Goal: Find specific page/section: Find specific page/section

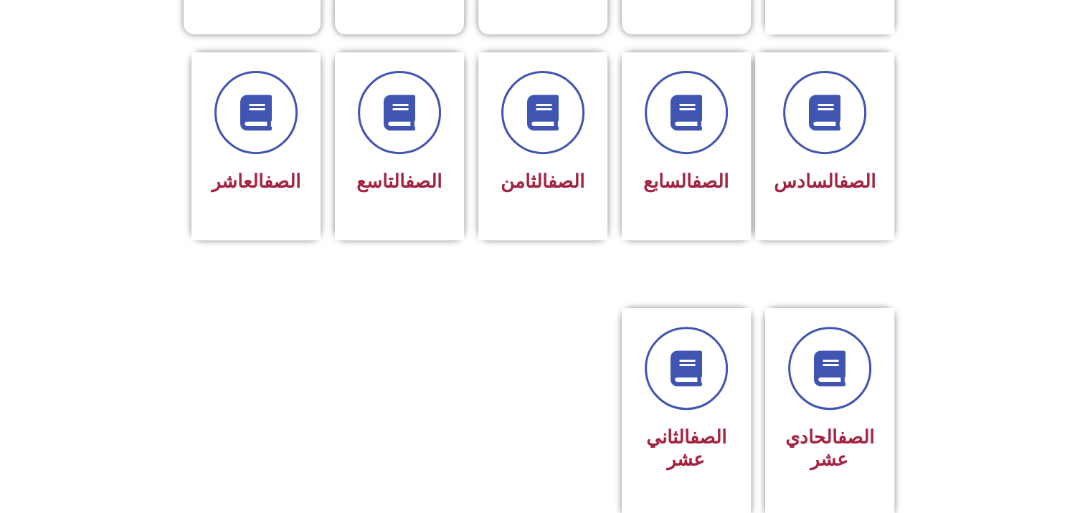
scroll to position [697, 0]
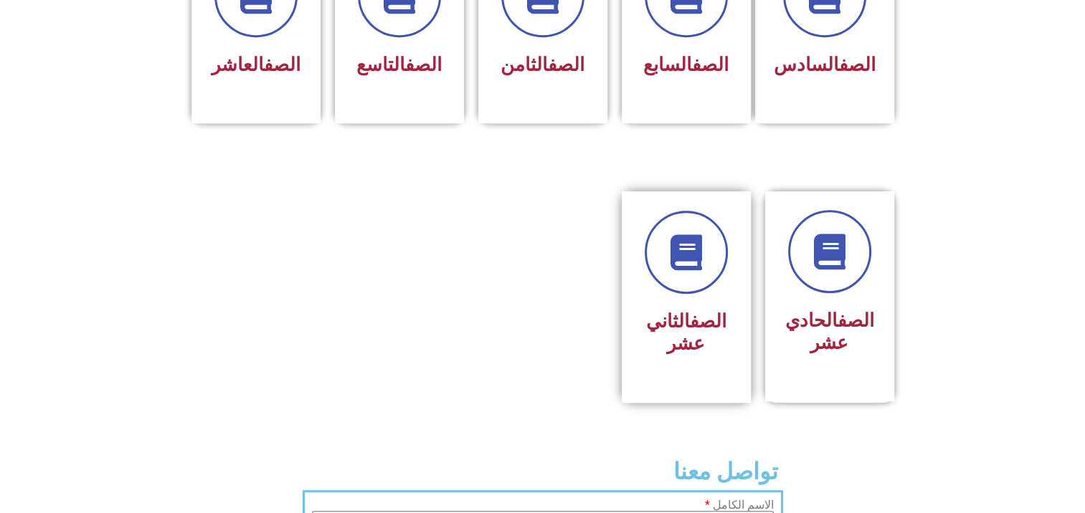
click at [658, 317] on h3 "الصف الثاني عشر" at bounding box center [686, 332] width 90 height 44
click at [691, 233] on icon at bounding box center [685, 252] width 39 height 39
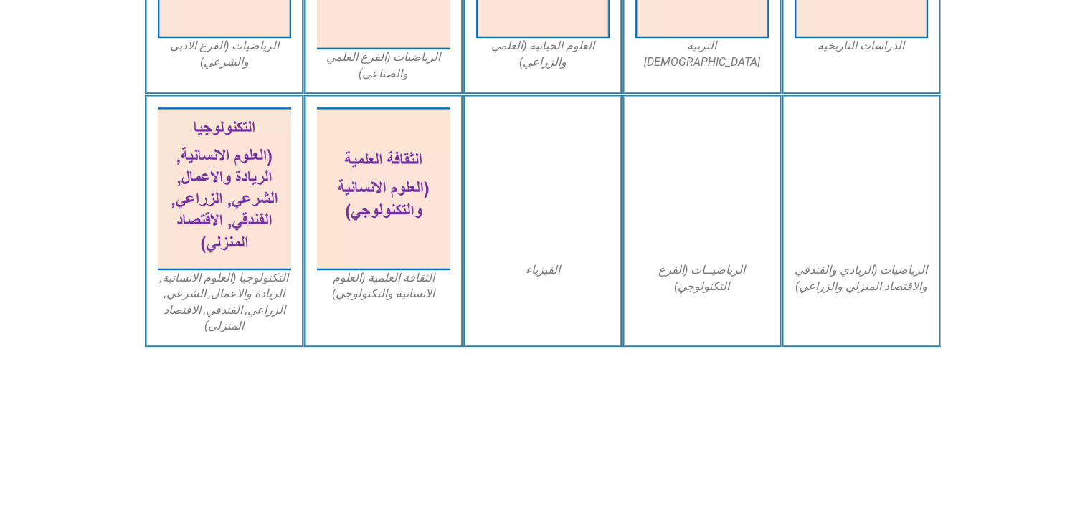
scroll to position [826, 0]
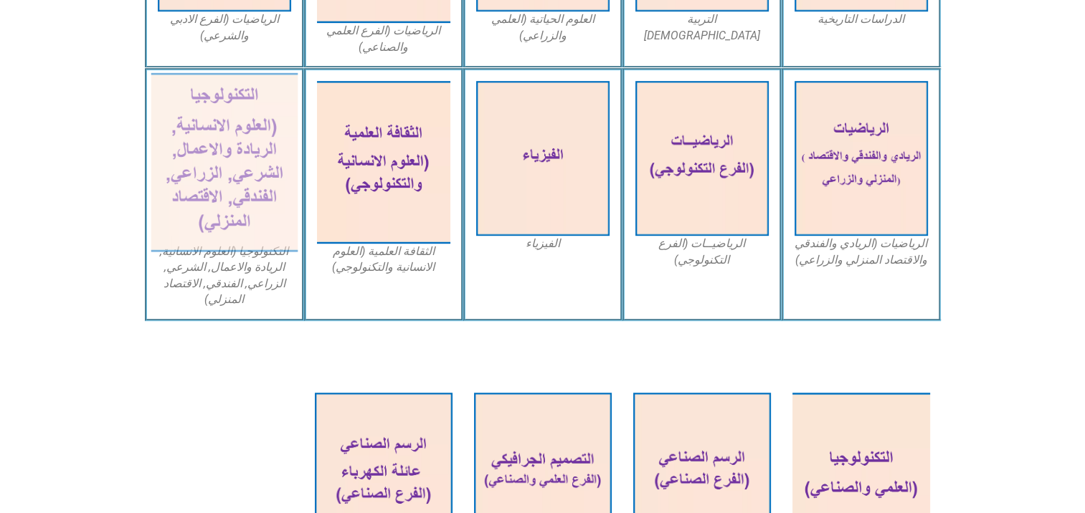
click at [210, 181] on img at bounding box center [224, 162] width 147 height 179
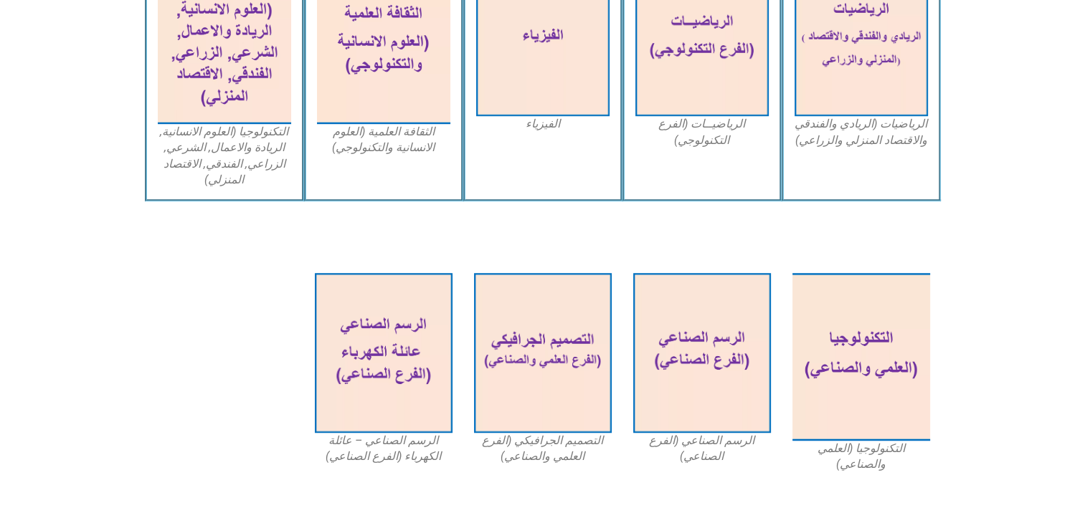
scroll to position [953, 0]
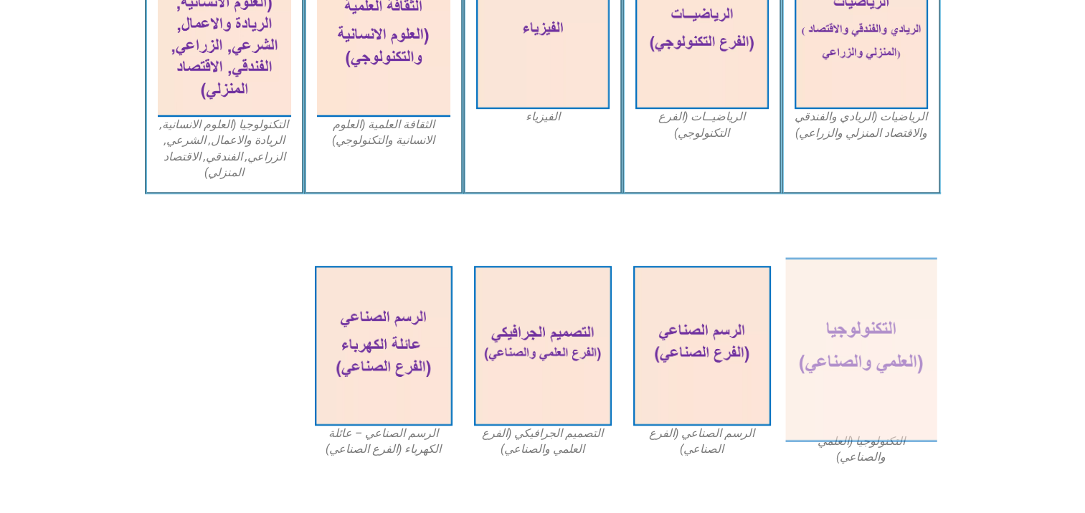
click at [860, 359] on img at bounding box center [860, 349] width 151 height 185
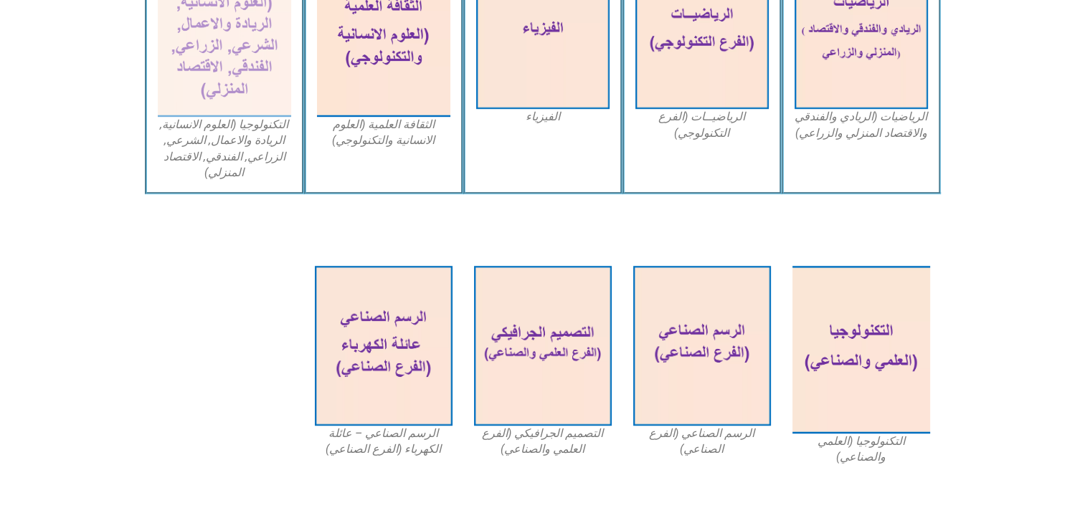
click at [237, 133] on figcaption "التكنولوجيا (العلوم الانسانية, الريادة والاعمال, الشرعي, الزراعي, الفندقي, الاق…" at bounding box center [224, 149] width 133 height 65
drag, startPoint x: 237, startPoint y: 133, endPoint x: 203, endPoint y: 80, distance: 63.2
click at [203, 80] on img at bounding box center [224, 35] width 147 height 179
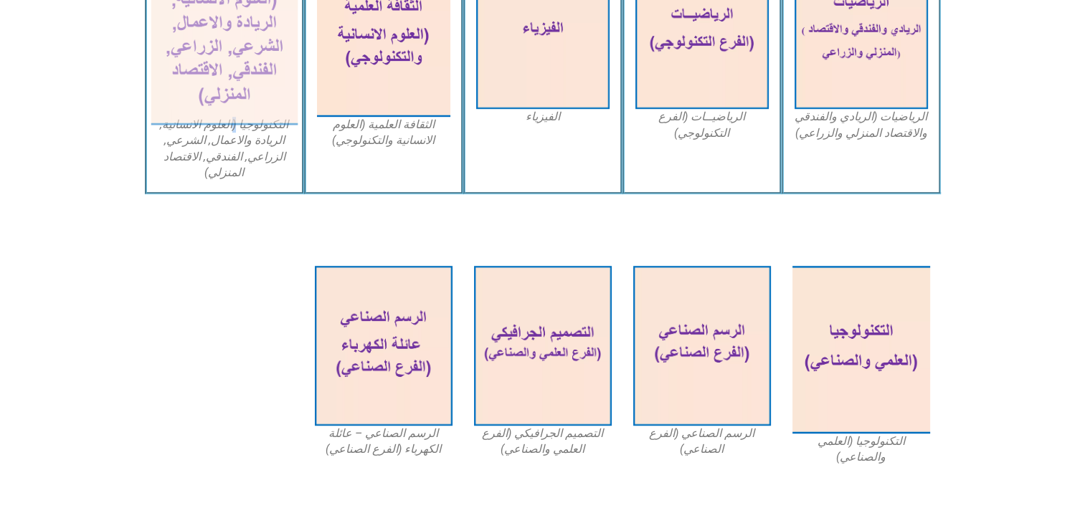
click at [203, 80] on img at bounding box center [224, 35] width 147 height 179
drag, startPoint x: 203, startPoint y: 80, endPoint x: 184, endPoint y: 99, distance: 26.4
click at [184, 99] on img at bounding box center [224, 35] width 147 height 179
click at [229, 156] on figcaption "التكنولوجيا (العلوم الانسانية, الريادة والاعمال, الشرعي, الزراعي, الفندقي, الاق…" at bounding box center [224, 149] width 133 height 65
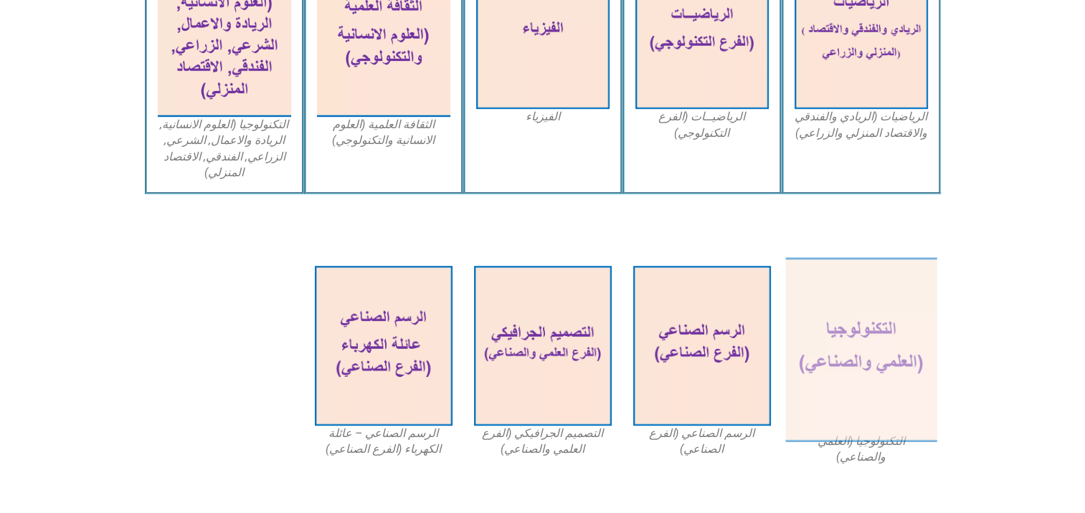
click at [833, 313] on img at bounding box center [860, 349] width 151 height 185
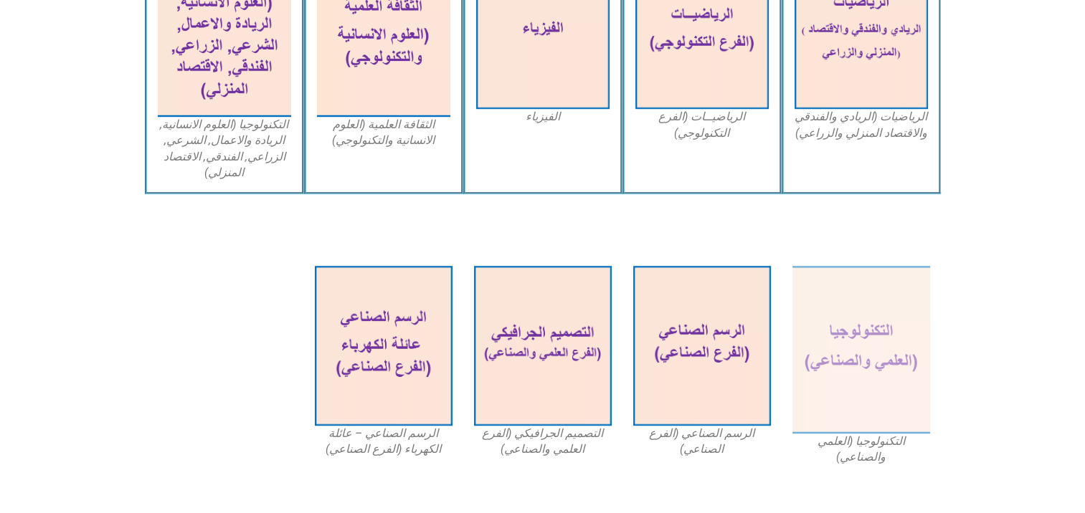
click at [859, 444] on figcaption "التكنولوجيا (العلمي والصناعي)" at bounding box center [861, 450] width 138 height 32
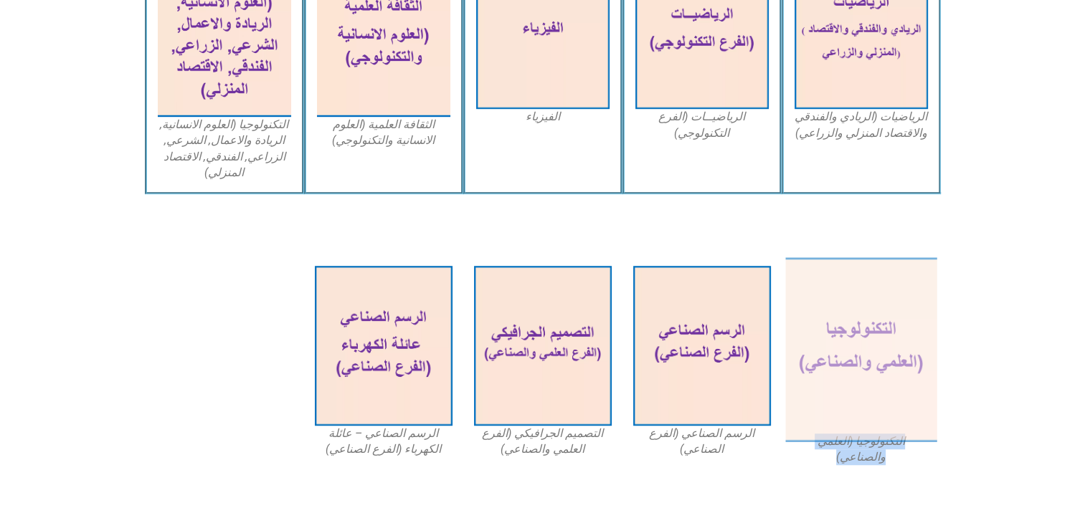
drag, startPoint x: 859, startPoint y: 444, endPoint x: 845, endPoint y: 399, distance: 46.7
click at [845, 399] on img at bounding box center [860, 349] width 151 height 185
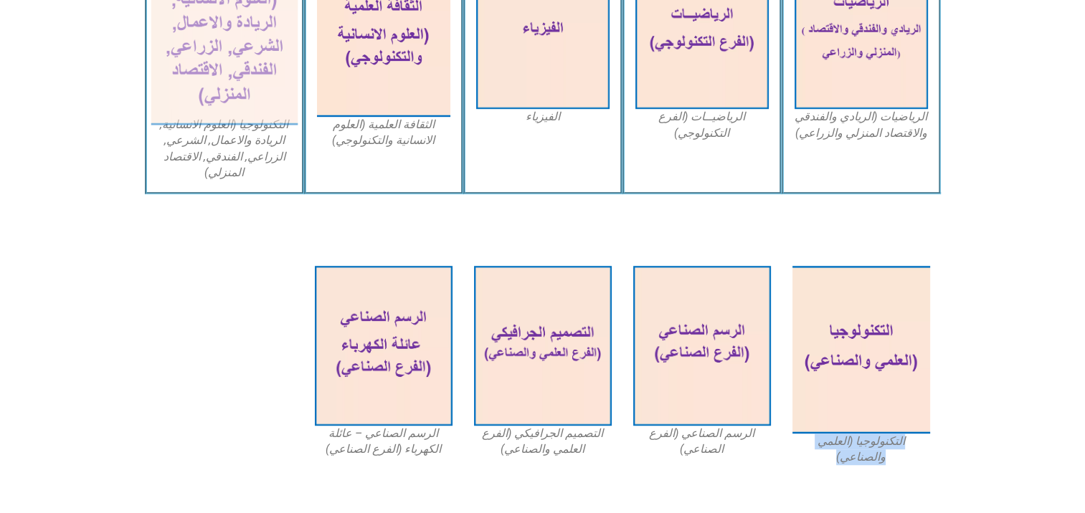
click at [190, 72] on img at bounding box center [224, 35] width 147 height 179
click at [222, 72] on img at bounding box center [224, 35] width 147 height 179
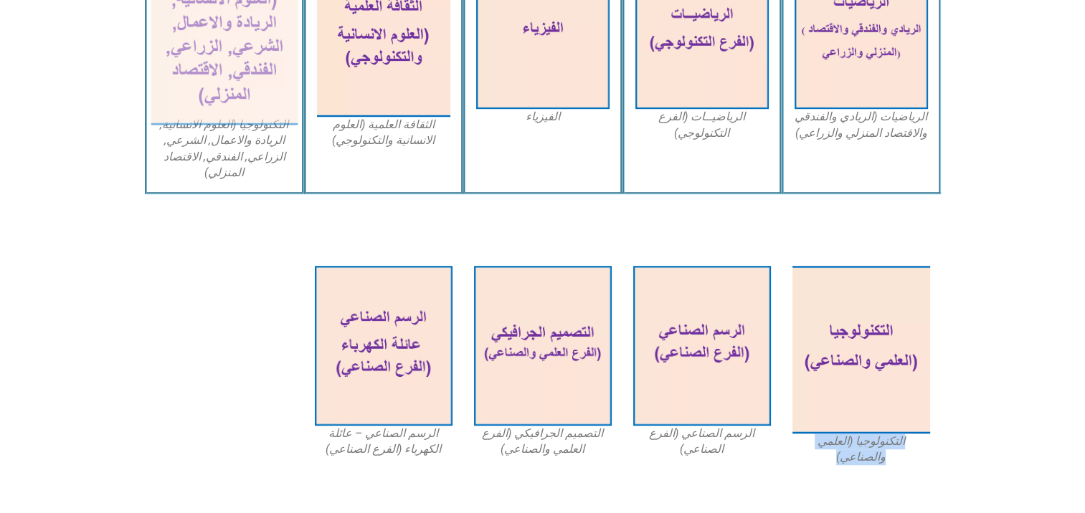
click at [222, 72] on img at bounding box center [224, 35] width 147 height 179
click at [212, 119] on img at bounding box center [224, 35] width 147 height 179
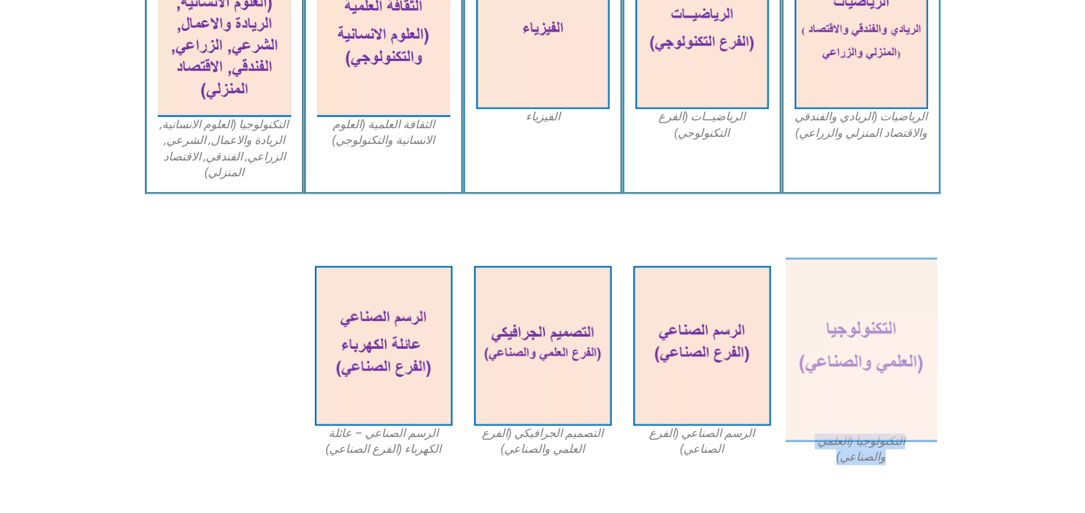
click at [849, 328] on img at bounding box center [860, 349] width 151 height 185
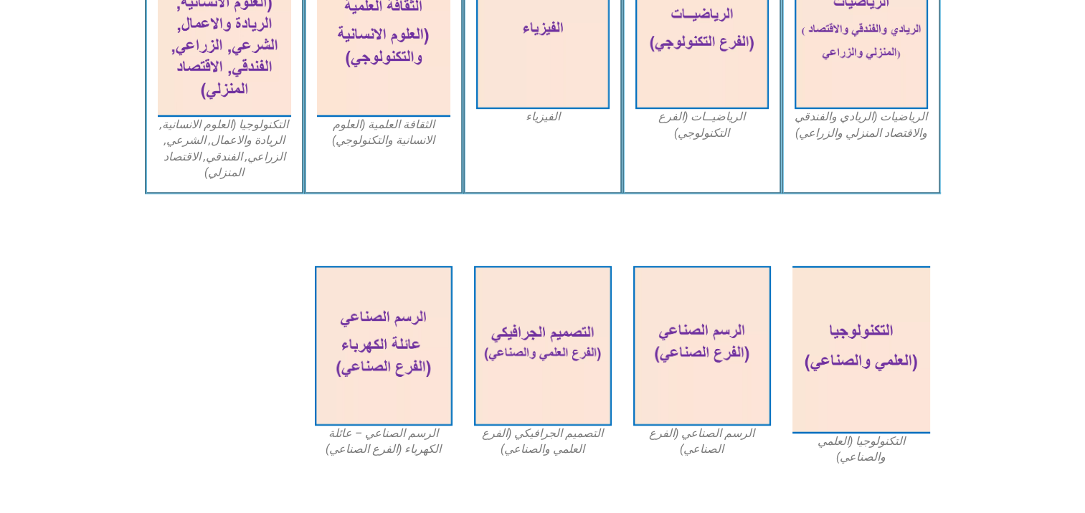
click at [295, 123] on div "التكنولوجيا (العلوم الانسانية, الريادة والاعمال, الشرعي, الزراعي, الفندقي, الاق…" at bounding box center [224, 67] width 159 height 253
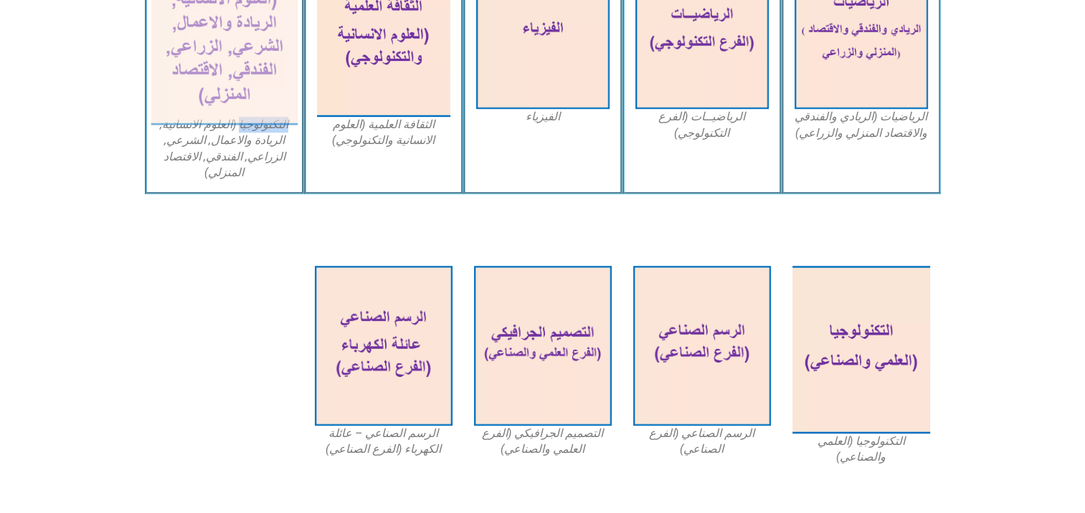
drag, startPoint x: 295, startPoint y: 123, endPoint x: 201, endPoint y: 85, distance: 102.0
click at [201, 85] on img at bounding box center [224, 35] width 147 height 179
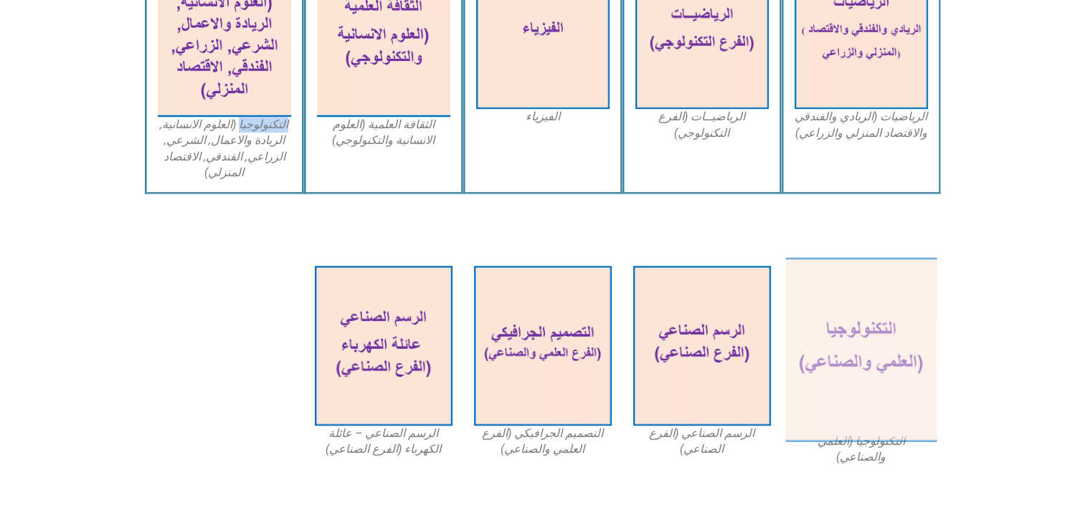
click at [840, 421] on img at bounding box center [860, 349] width 151 height 185
